Goal: Find specific page/section: Find specific page/section

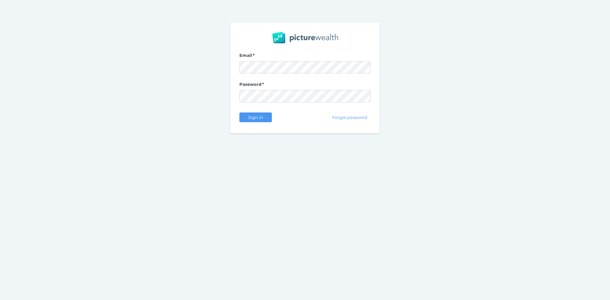
click at [0, 300] on nordpass-portal at bounding box center [0, 300] width 0 height 0
drag, startPoint x: 509, startPoint y: 77, endPoint x: 497, endPoint y: 77, distance: 12.3
click at [0, 300] on nordpass-portal at bounding box center [0, 300] width 0 height 0
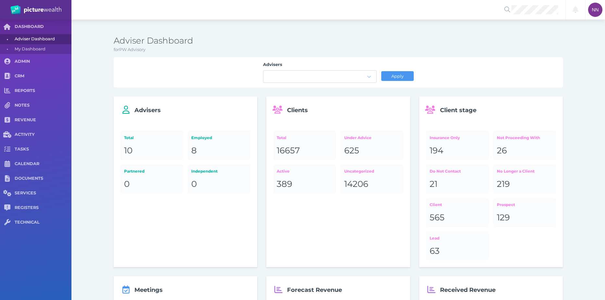
click at [301, 63] on label "Advisers" at bounding box center [320, 66] width 114 height 8
click at [547, 14] on div at bounding box center [533, 9] width 65 height 19
click at [555, 27] on span "[PERSON_NAME]" at bounding box center [549, 24] width 71 height 9
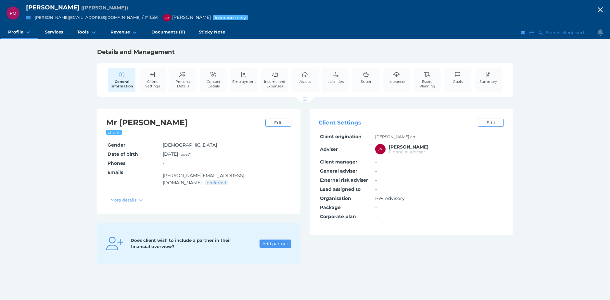
click at [602, 8] on icon "button" at bounding box center [601, 10] width 8 height 10
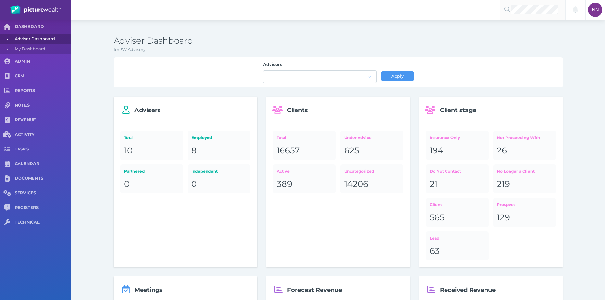
click at [506, 7] on icon at bounding box center [508, 9] width 6 height 6
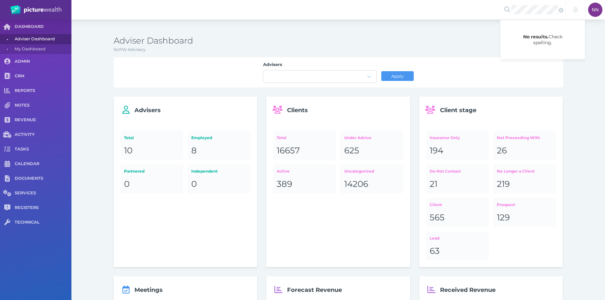
drag, startPoint x: 437, startPoint y: 35, endPoint x: 433, endPoint y: 0, distance: 35.0
